Goal: Information Seeking & Learning: Find specific fact

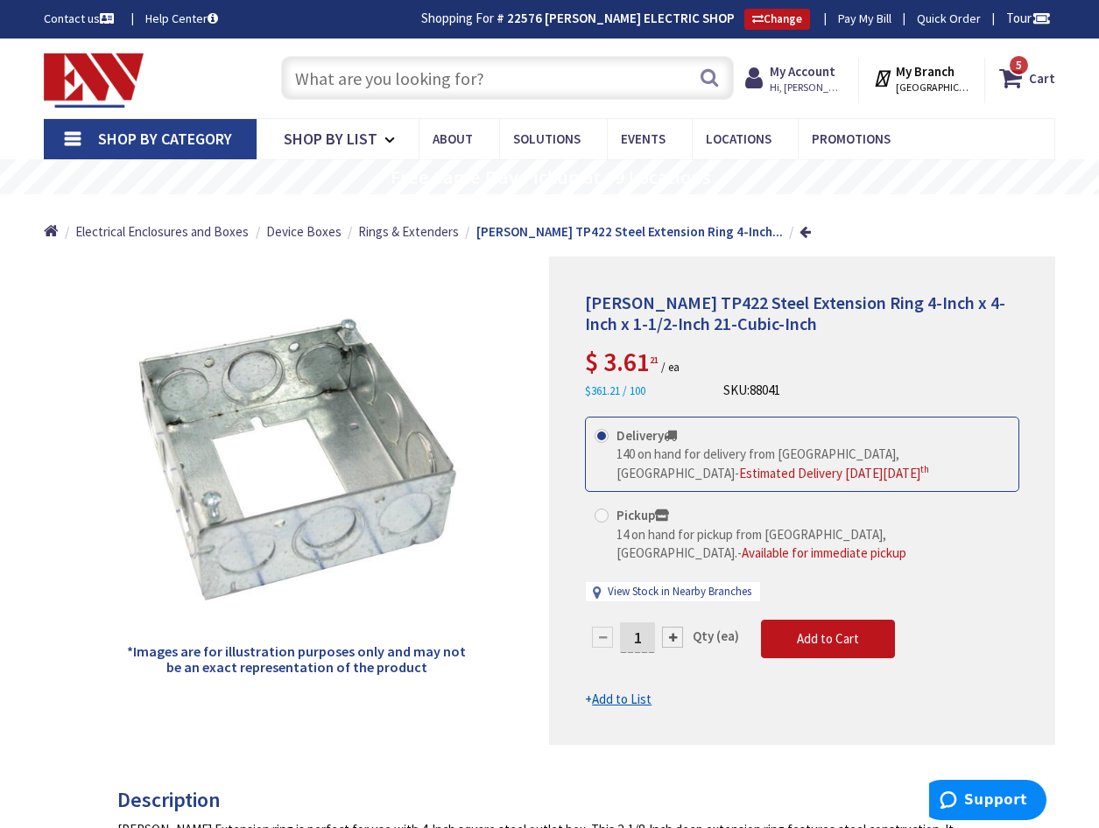
click at [328, 81] on input "text" at bounding box center [507, 78] width 453 height 44
click at [339, 75] on input "text" at bounding box center [507, 78] width 453 height 44
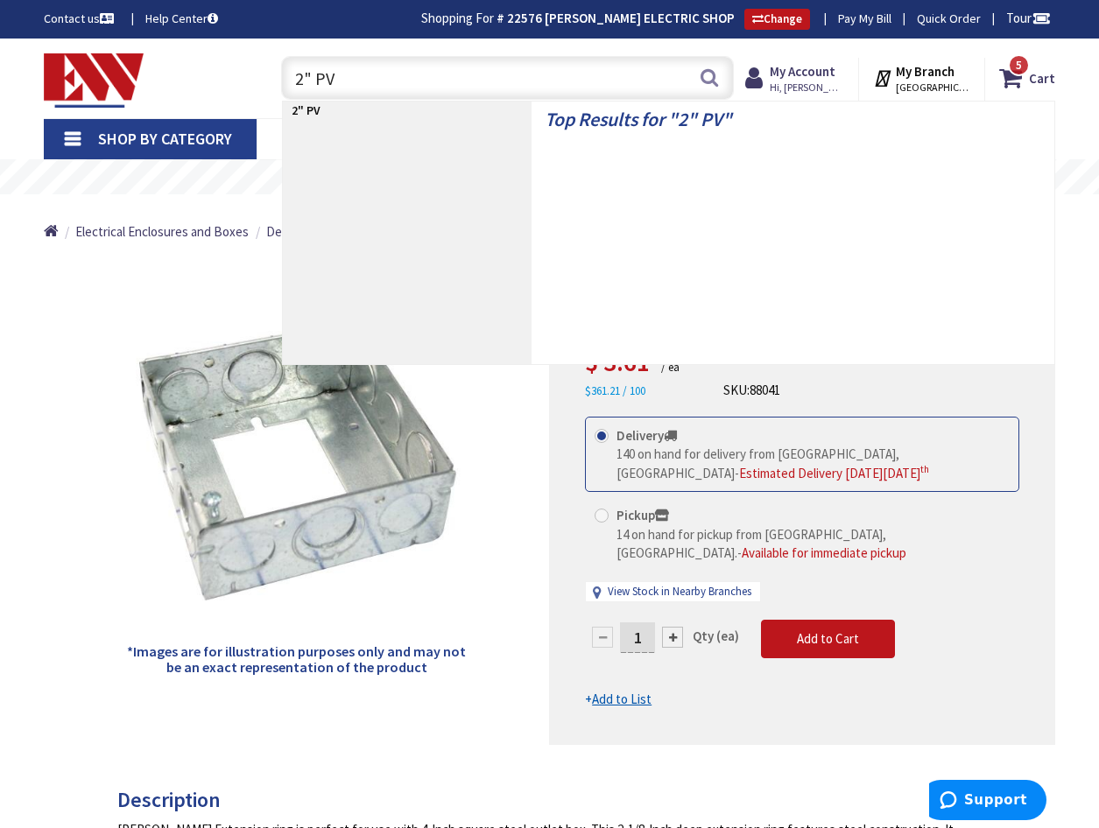
type input "2" PVC"
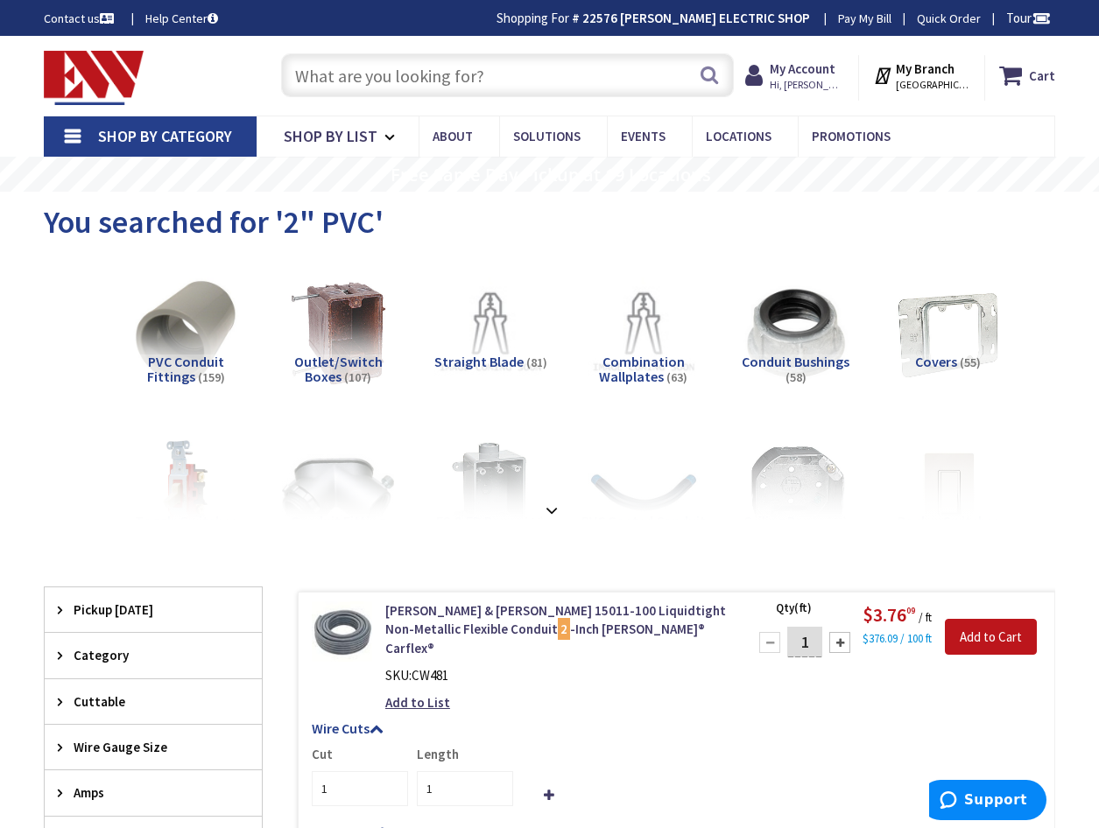
type input "[GEOGRAPHIC_DATA][PERSON_NAME], [GEOGRAPHIC_DATA]"
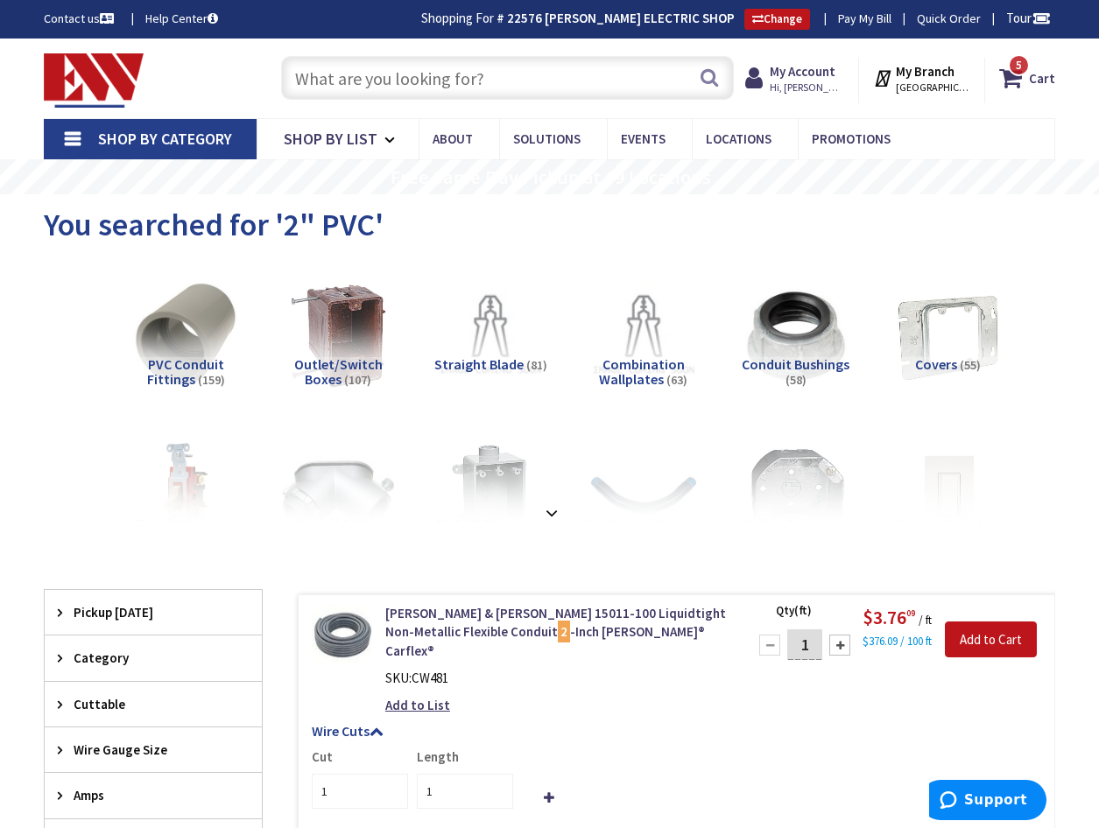
click at [328, 79] on input "text" at bounding box center [507, 78] width 453 height 44
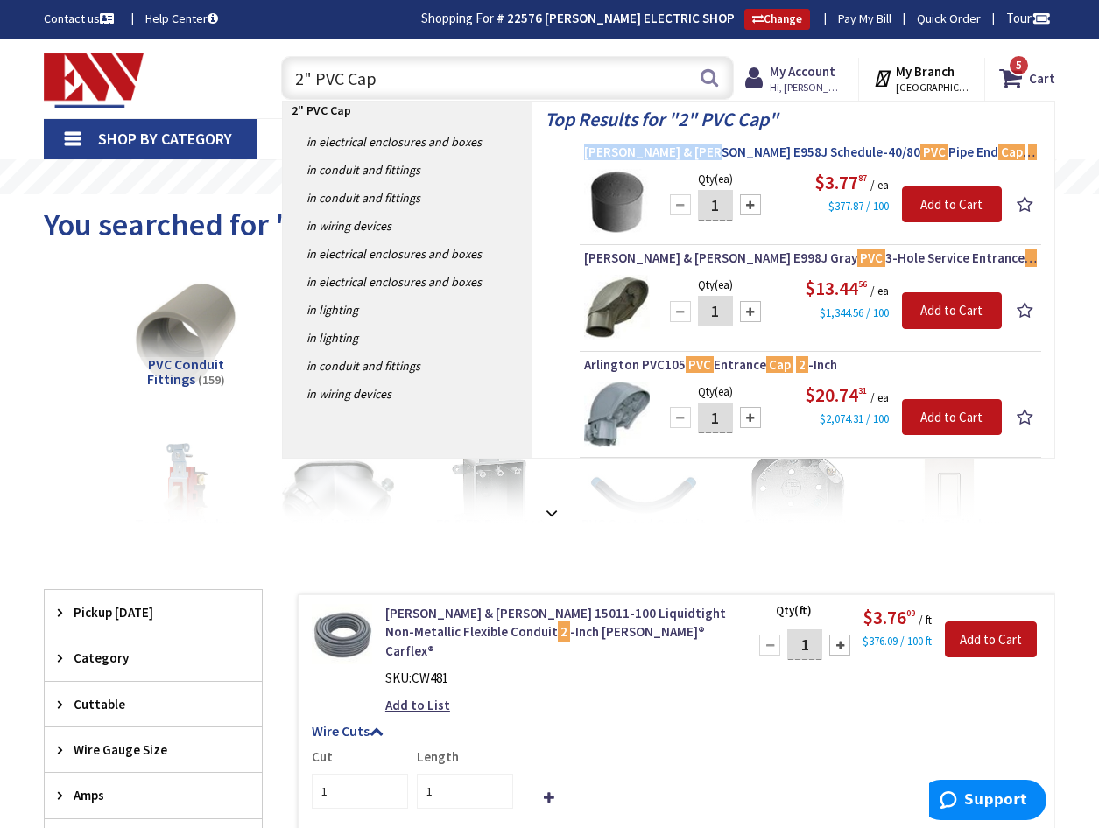
drag, startPoint x: 579, startPoint y: 150, endPoint x: 708, endPoint y: 148, distance: 129.6
click at [708, 148] on li "Thomas & Betts E958J Schedule-40/80 PVC Pipe End Cap 2 -Inch Carlon® Qty (ea) 1…" at bounding box center [810, 195] width 461 height 102
drag, startPoint x: 708, startPoint y: 148, endPoint x: 679, endPoint y: 155, distance: 30.6
copy span "Thomas & Betts E958J"
drag, startPoint x: 391, startPoint y: 75, endPoint x: 237, endPoint y: 68, distance: 154.3
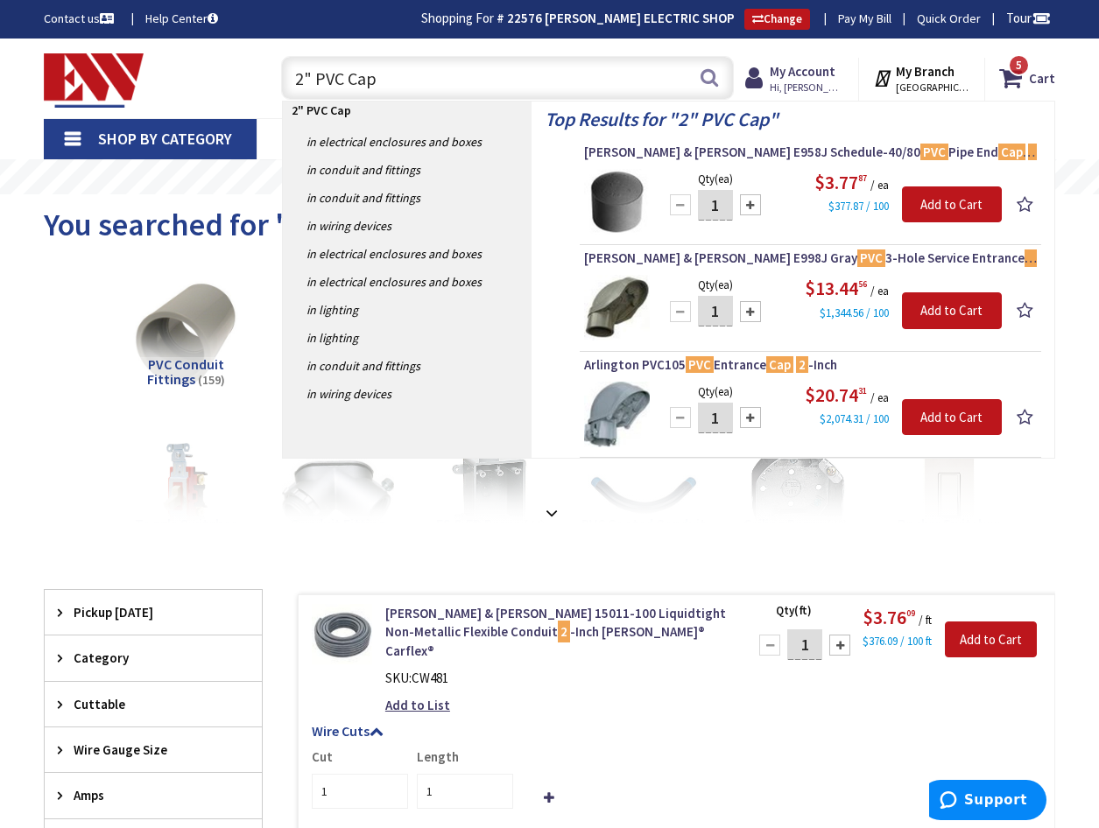
click at [237, 68] on div "Toggle Nav 2" PVC Cap 2" PVC Cap Search 5 5 5 items Cart My Cart 5" at bounding box center [550, 78] width 1038 height 59
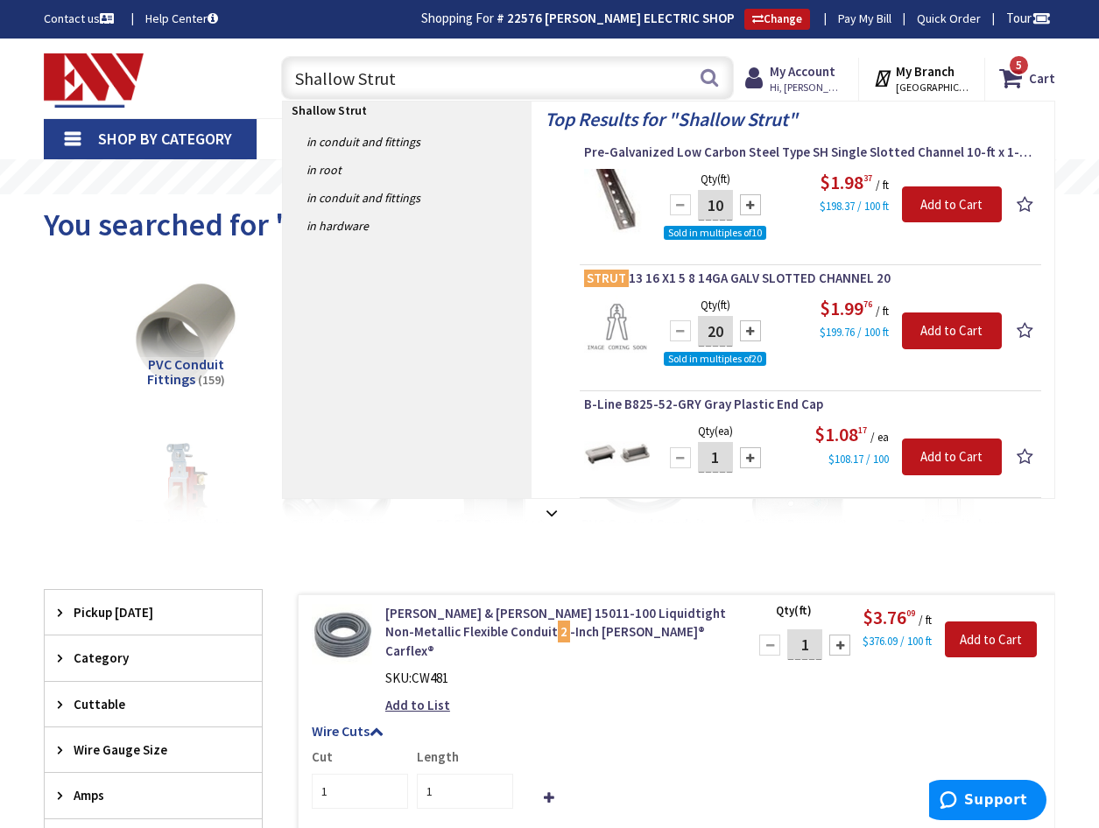
click at [426, 81] on input "Shallow Strut" at bounding box center [507, 78] width 453 height 44
drag, startPoint x: 419, startPoint y: 82, endPoint x: 245, endPoint y: 70, distance: 173.8
click at [245, 70] on div "Toggle Nav Shallow Strut Shallow Strut Search 5 5 5 items Cart My Cart 5" at bounding box center [550, 78] width 1038 height 59
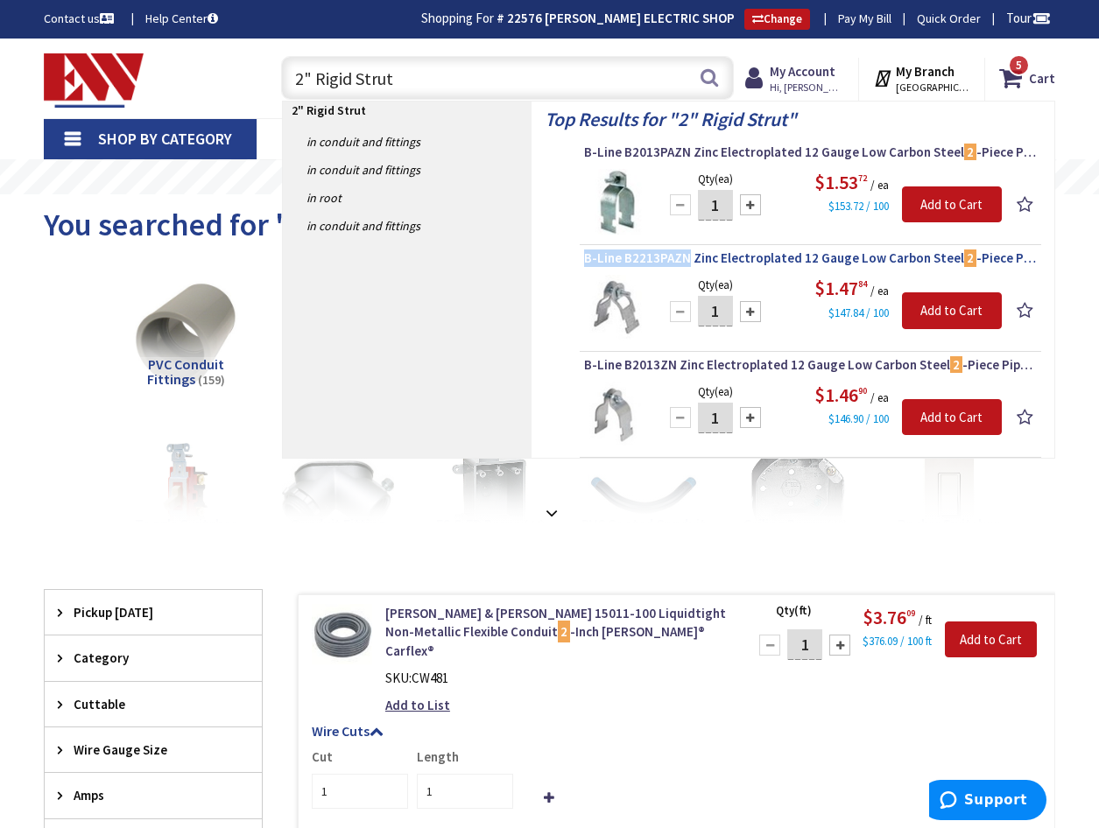
drag, startPoint x: 588, startPoint y: 260, endPoint x: 684, endPoint y: 258, distance: 96.3
click at [684, 258] on li "B-Line B2213PAZN Zinc Electroplated 12 Gauge Low Carbon Steel 2 -Piece Pre-Asse…" at bounding box center [810, 301] width 461 height 102
copy span "B-Line B2213PAZN"
drag, startPoint x: 290, startPoint y: 74, endPoint x: 130, endPoint y: 67, distance: 159.5
click at [130, 67] on div "Toggle Nav 2" Rigid Strut 2" Rigid Strut Search 5 5 5 items Cart My Cart" at bounding box center [550, 78] width 1038 height 59
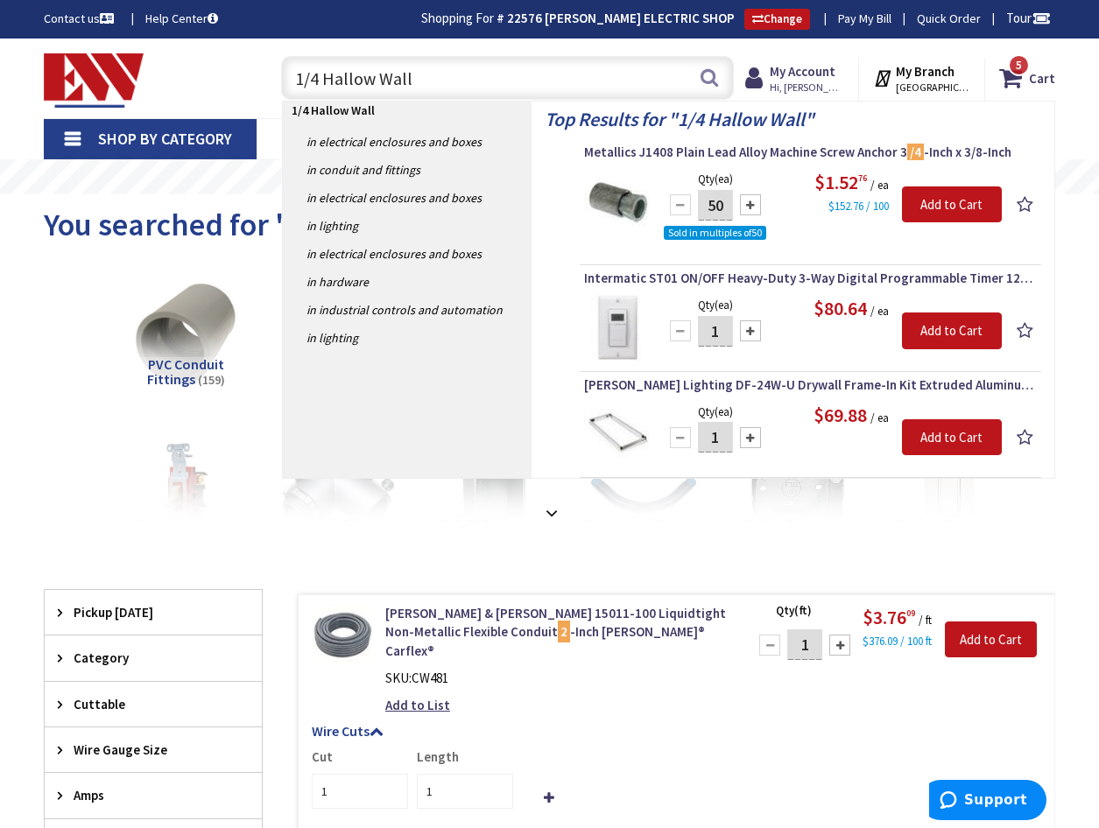
type input "1/4 Hallow Wall"
